Goal: Transaction & Acquisition: Purchase product/service

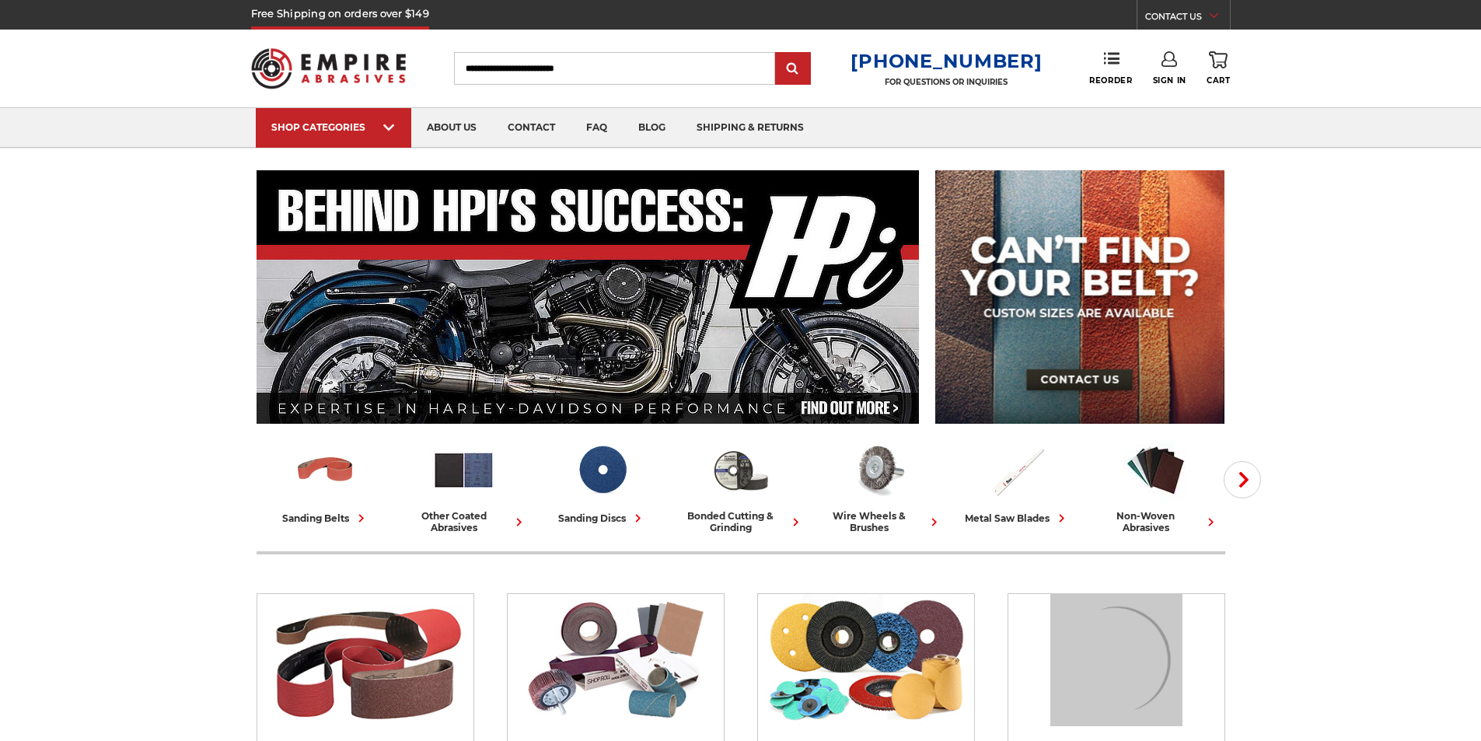
click at [698, 65] on input "Search" at bounding box center [614, 68] width 321 height 33
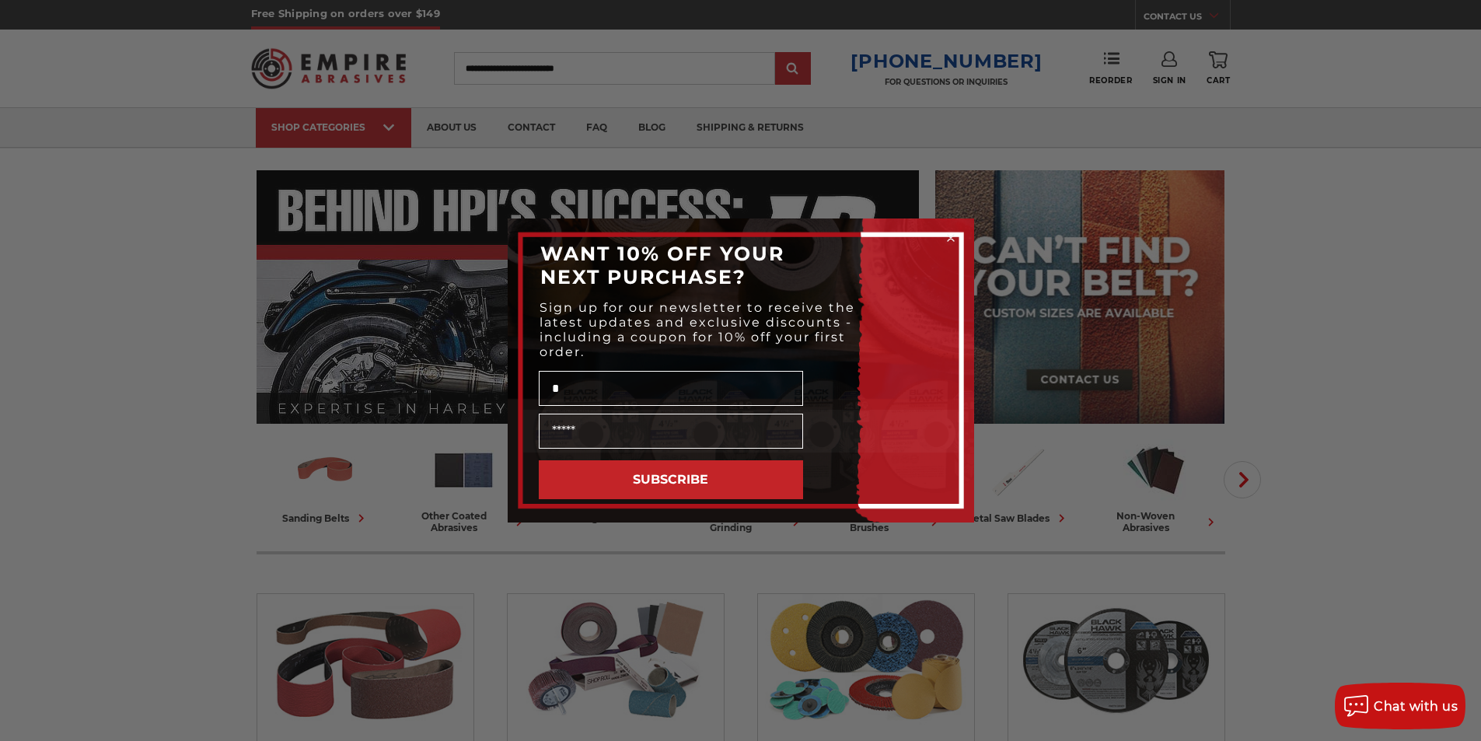
type input "*"
drag, startPoint x: 818, startPoint y: 540, endPoint x: 837, endPoint y: 522, distance: 25.8
click at [817, 540] on div "Close dialog WANT 10% OFF YOUR NEXT PURCHASE? Sign up for our newsletter to rec…" at bounding box center [740, 370] width 1481 height 741
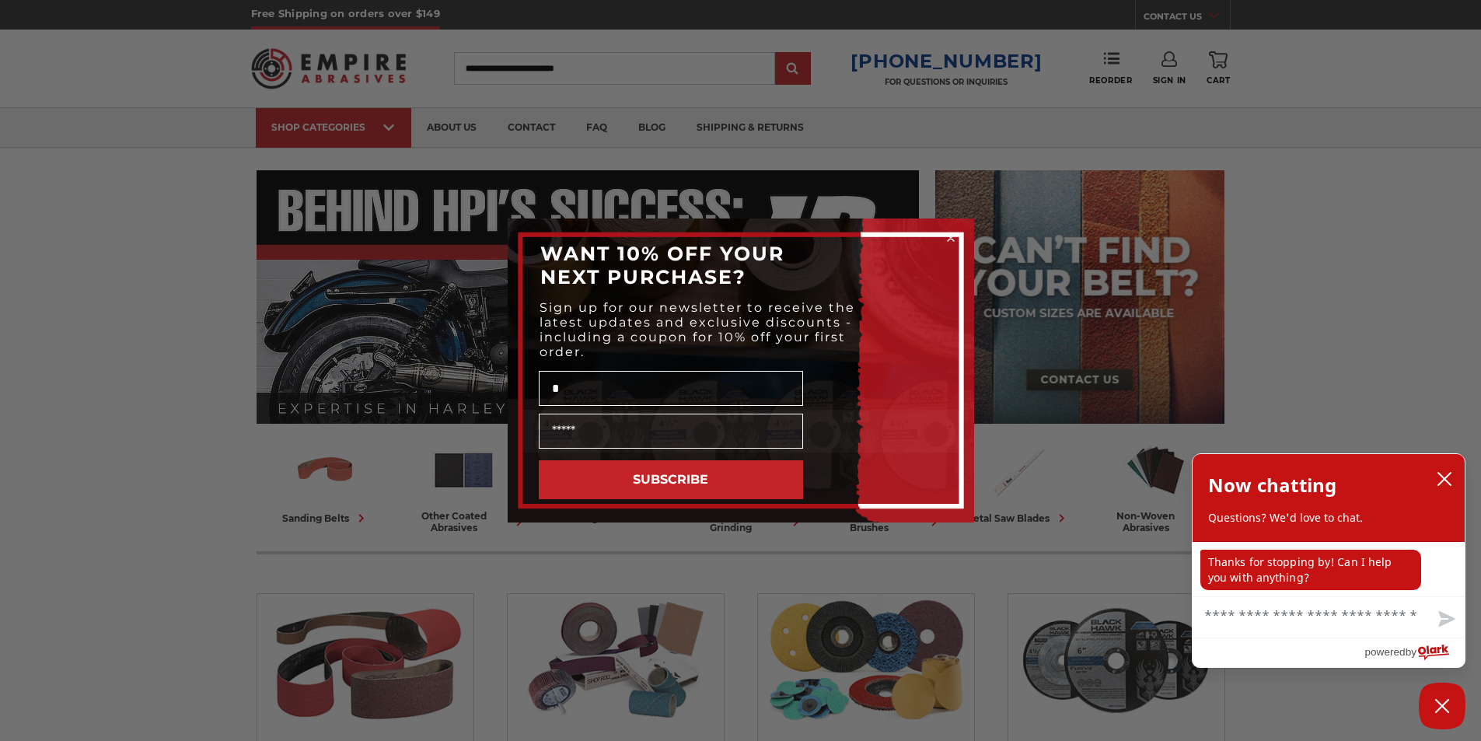
click at [950, 240] on circle "Close dialog" at bounding box center [950, 238] width 15 height 15
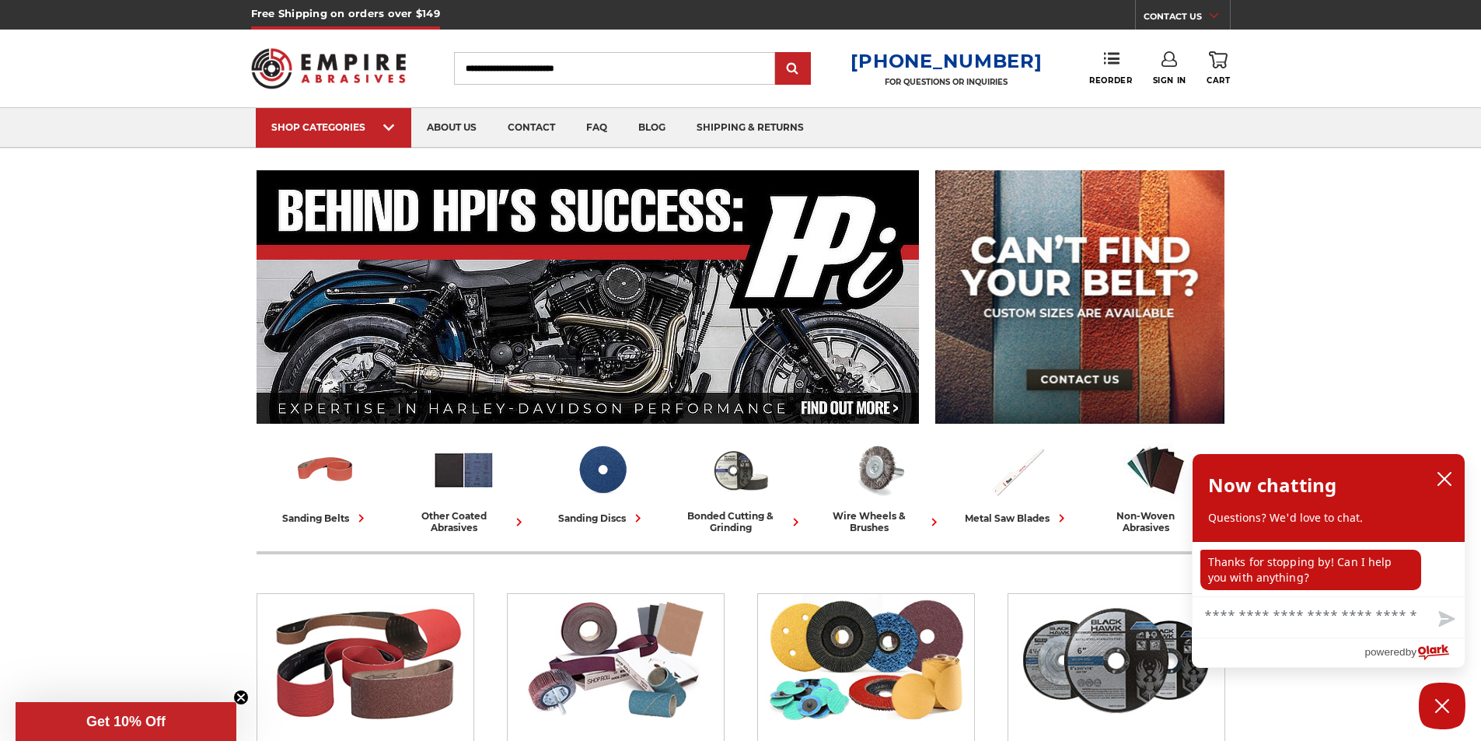
click at [597, 72] on input "Search" at bounding box center [614, 68] width 321 height 33
type input "*"
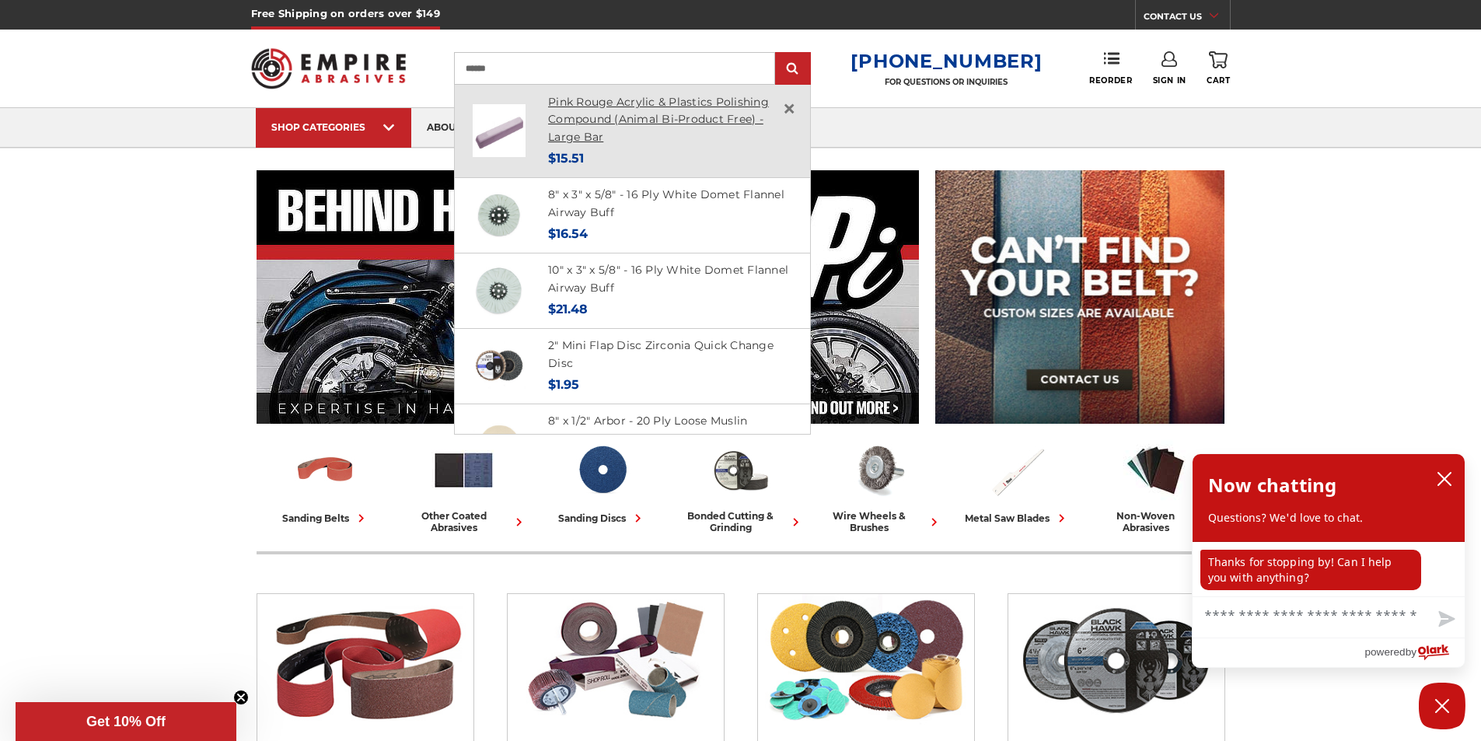
type input "******"
click at [683, 103] on link "Pink Rouge Acrylic & Plastics Polishing Compound (Animal Bi-Product Free) - Lar…" at bounding box center [658, 119] width 221 height 49
